Goal: Navigation & Orientation: Find specific page/section

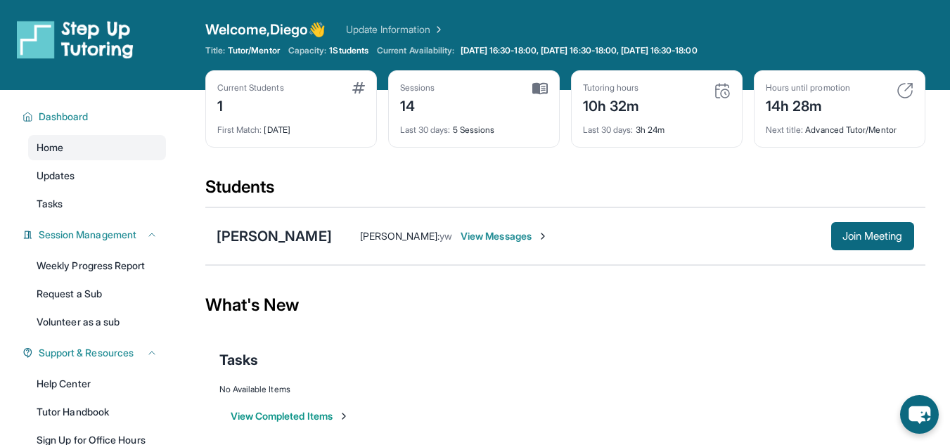
click at [808, 106] on div "14h 28m" at bounding box center [807, 104] width 84 height 22
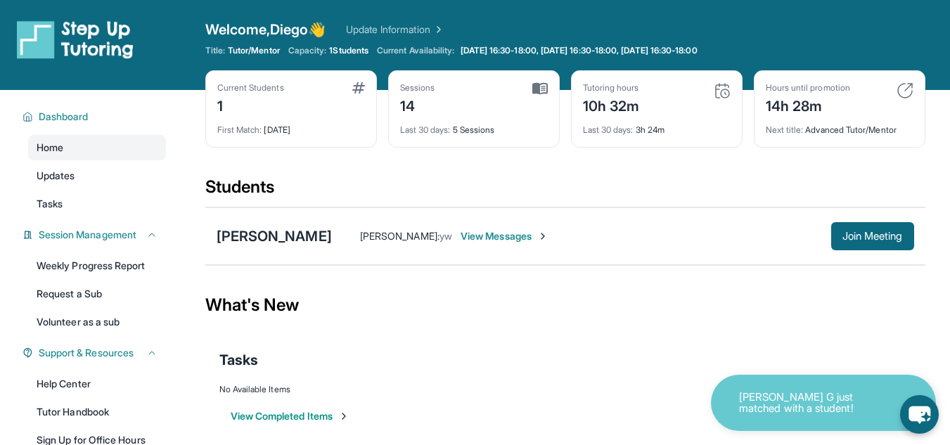
click at [642, 106] on div "Tutoring hours 10h 32m" at bounding box center [657, 99] width 148 height 34
click at [914, 411] on icon "chat-button" at bounding box center [918, 415] width 23 height 19
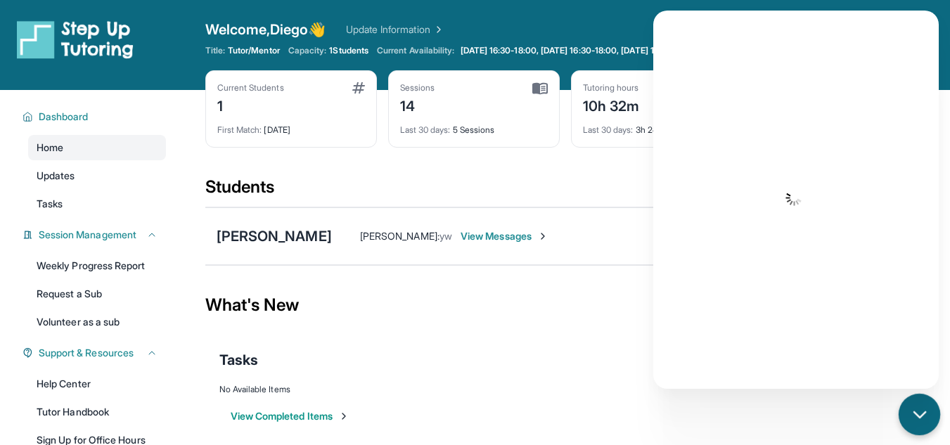
click at [914, 411] on icon "chat-button" at bounding box center [919, 415] width 18 height 18
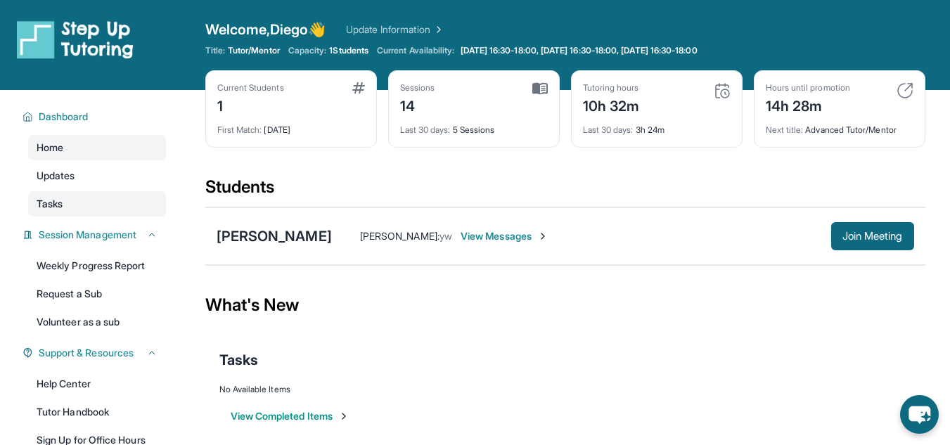
click at [145, 207] on link "Tasks" at bounding box center [97, 203] width 138 height 25
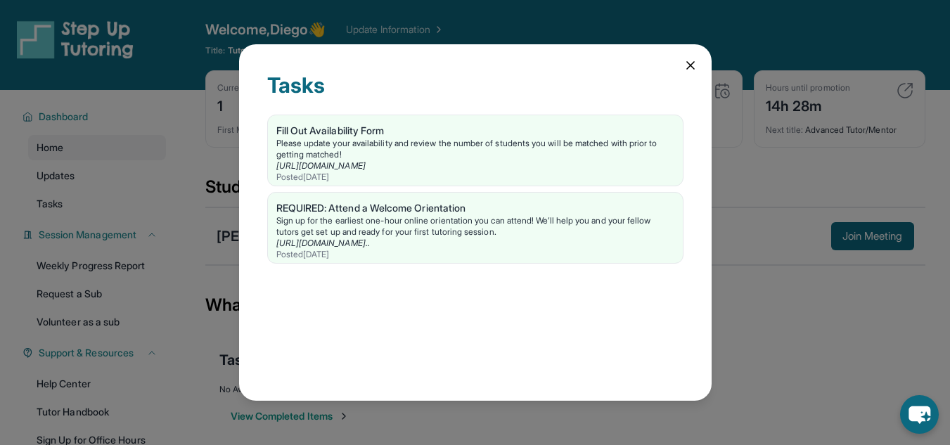
click at [686, 56] on div "Tasks Fill Out Availability Form Please update your availability and review the…" at bounding box center [475, 222] width 472 height 356
click at [686, 64] on icon at bounding box center [690, 65] width 14 height 14
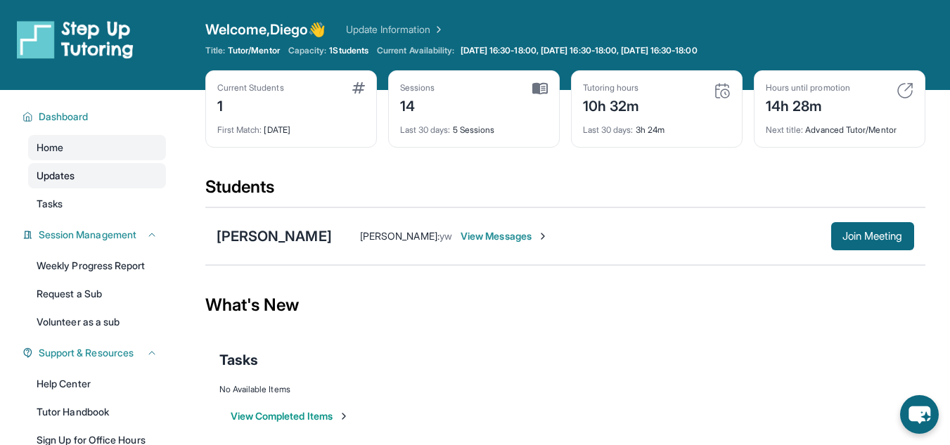
click at [82, 167] on link "Updates" at bounding box center [97, 175] width 138 height 25
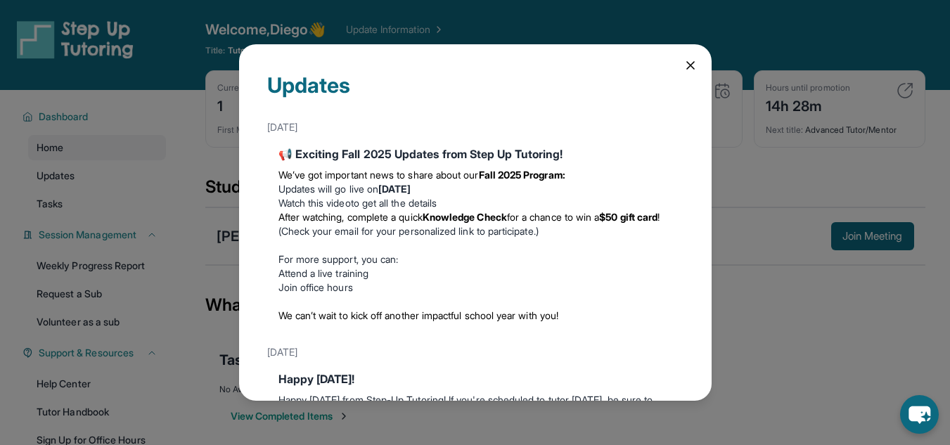
click at [683, 59] on icon at bounding box center [690, 65] width 14 height 14
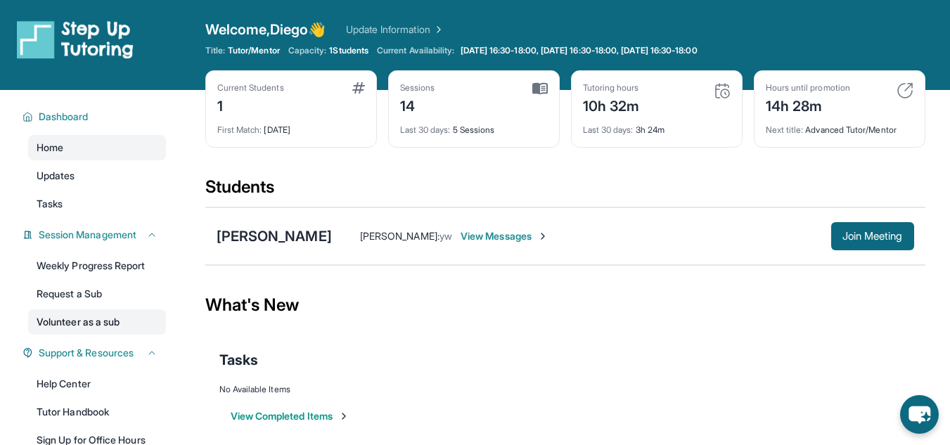
click at [80, 317] on link "Volunteer as a sub" at bounding box center [97, 321] width 138 height 25
